Goal: Task Accomplishment & Management: Manage account settings

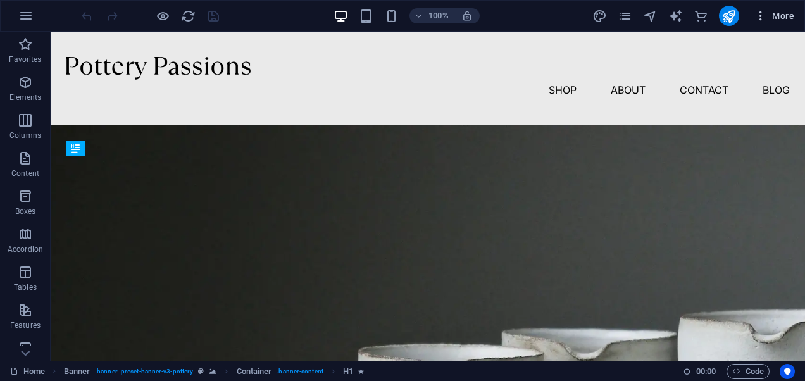
click at [755, 11] on icon "button" at bounding box center [760, 15] width 13 height 13
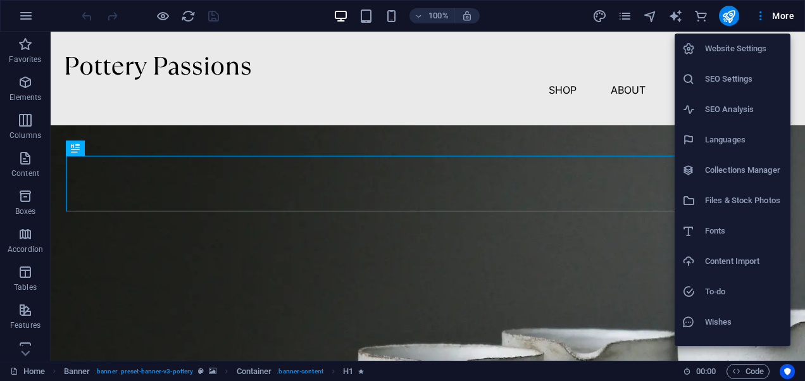
click at [760, 10] on div at bounding box center [402, 190] width 805 height 381
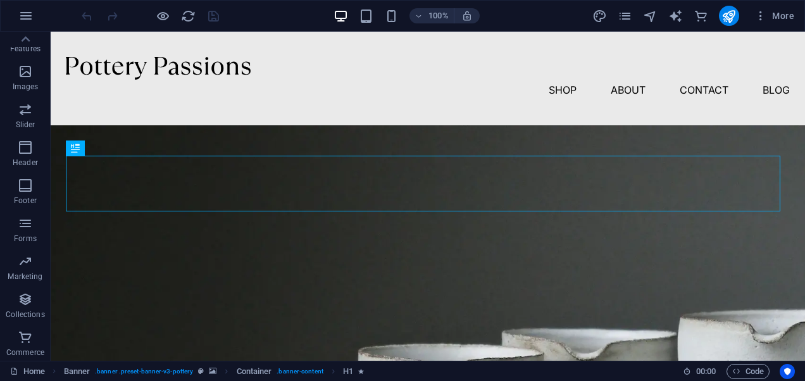
scroll to position [278, 0]
click at [760, 9] on icon "button" at bounding box center [760, 15] width 13 height 13
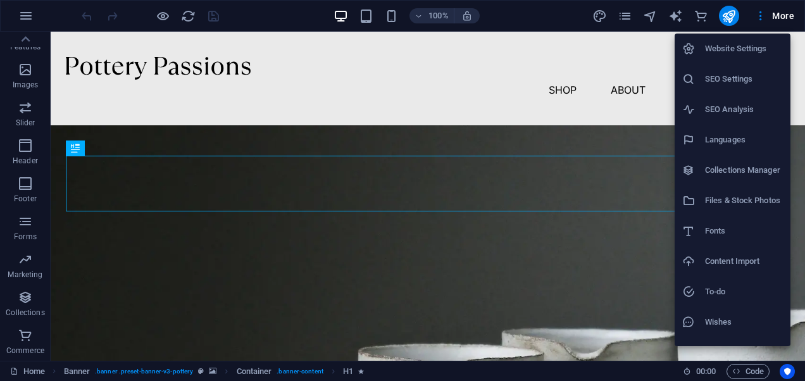
click at [749, 50] on h6 "Website Settings" at bounding box center [744, 48] width 78 height 15
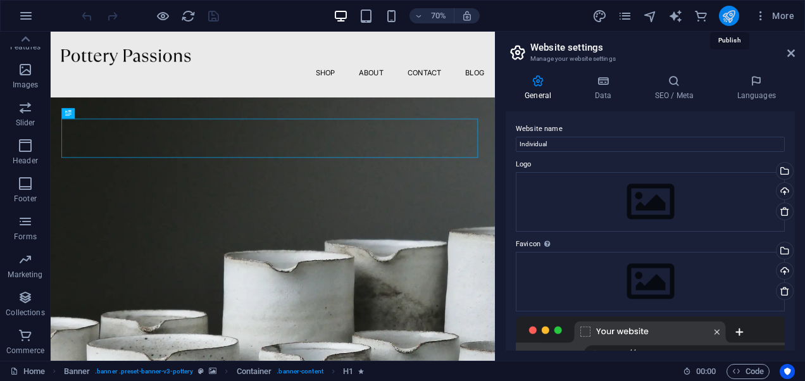
click at [731, 15] on icon "publish" at bounding box center [728, 16] width 15 height 15
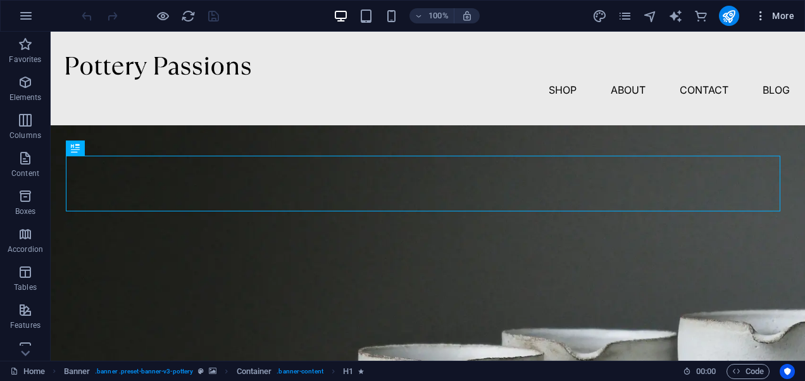
click at [762, 7] on button "More" at bounding box center [774, 16] width 50 height 20
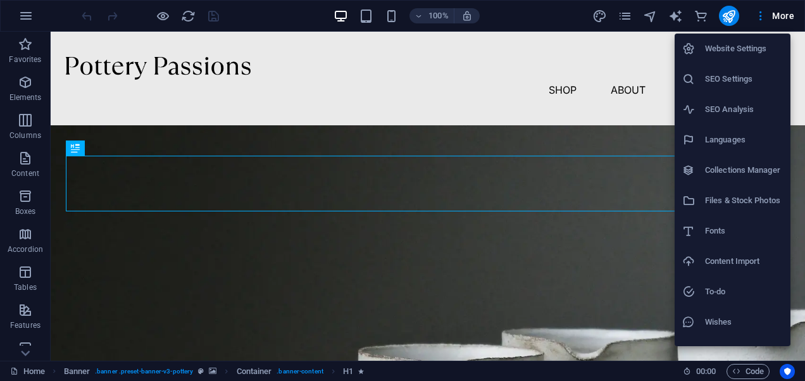
click at [757, 15] on div at bounding box center [402, 190] width 805 height 381
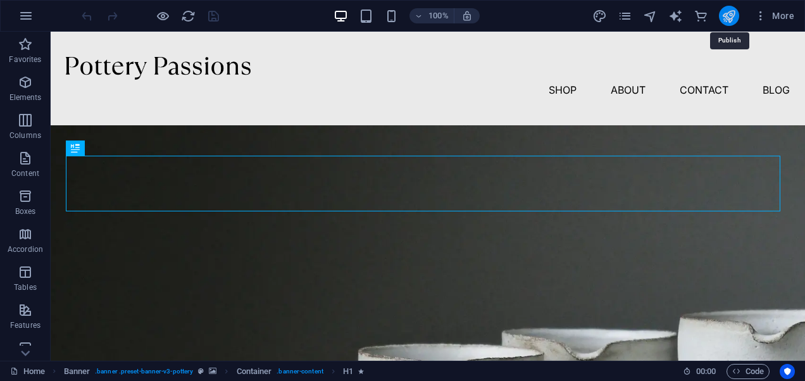
click at [727, 11] on icon "publish" at bounding box center [728, 16] width 15 height 15
